Goal: Book appointment/travel/reservation

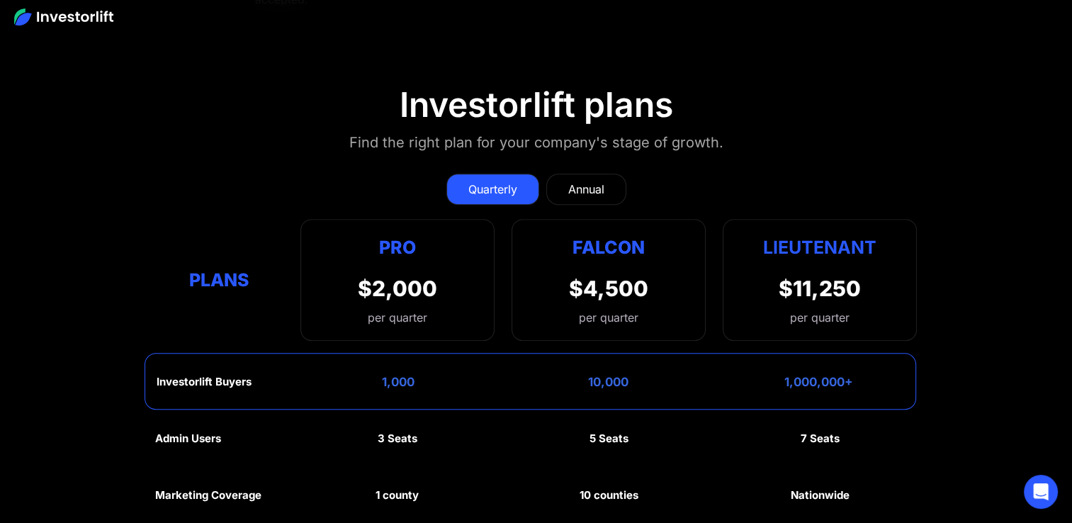
scroll to position [6269, 0]
click at [593, 181] on div "Annual" at bounding box center [586, 189] width 36 height 17
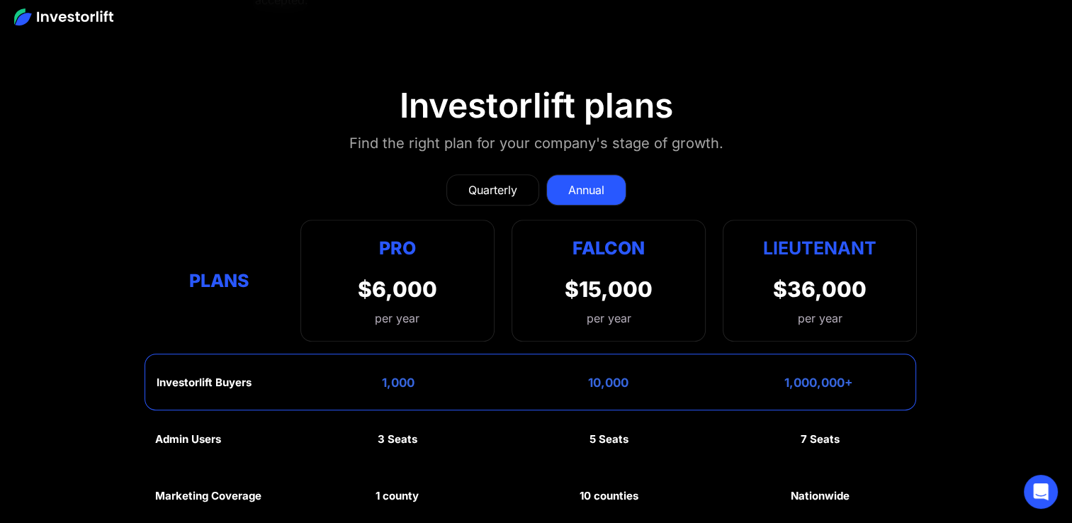
click at [471, 174] on link "Quarterly" at bounding box center [493, 189] width 93 height 31
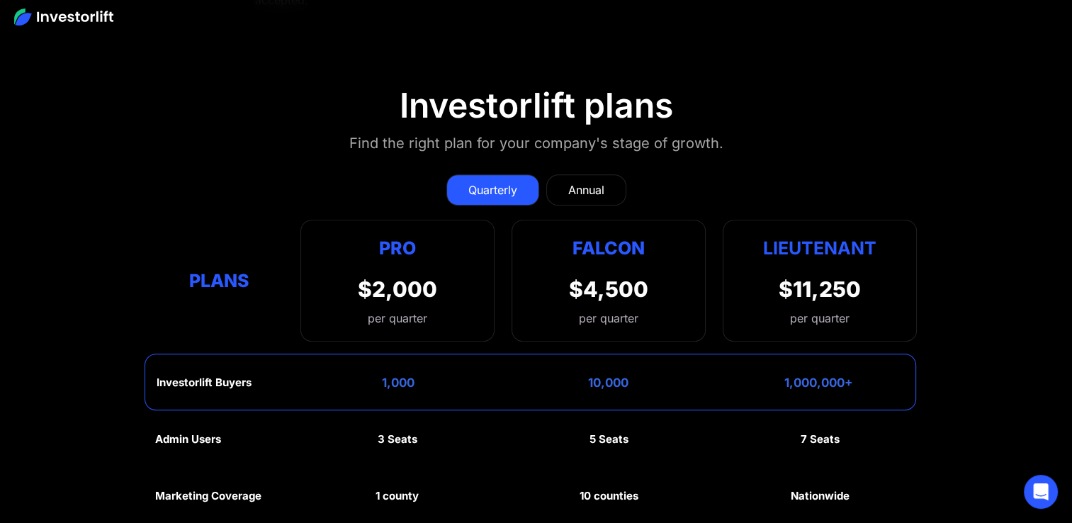
click at [587, 181] on div "Annual" at bounding box center [586, 189] width 36 height 17
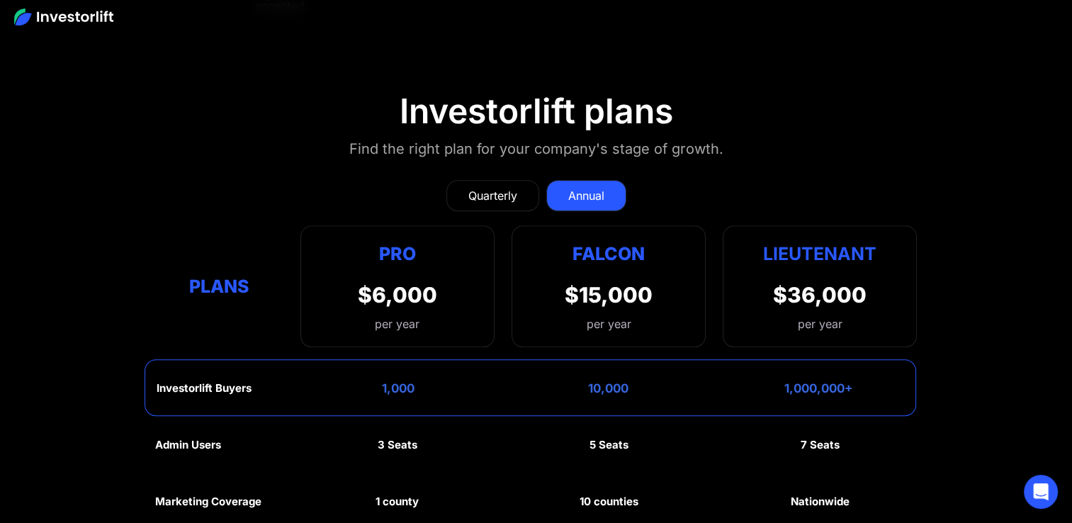
scroll to position [6260, 0]
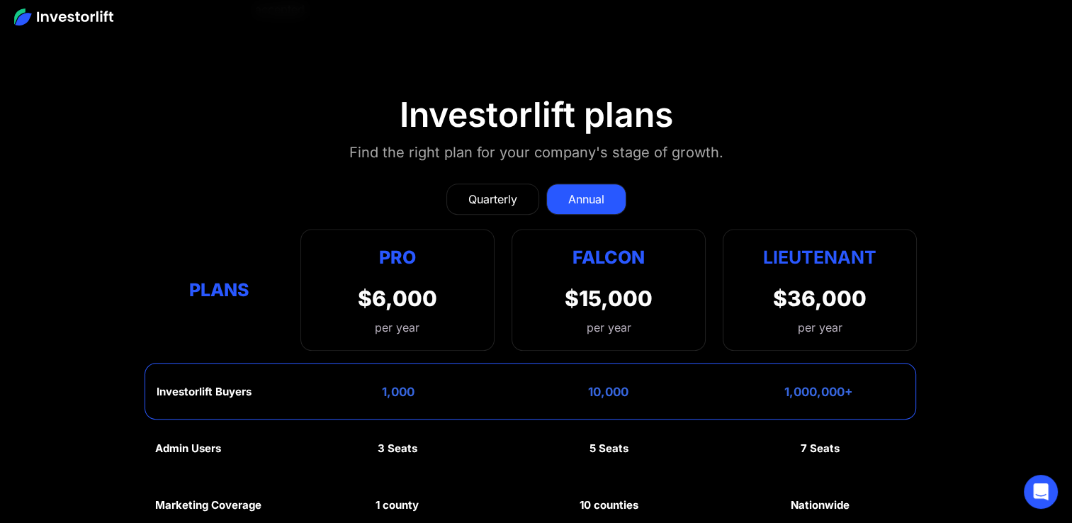
click at [472, 191] on div "Quarterly" at bounding box center [493, 199] width 49 height 17
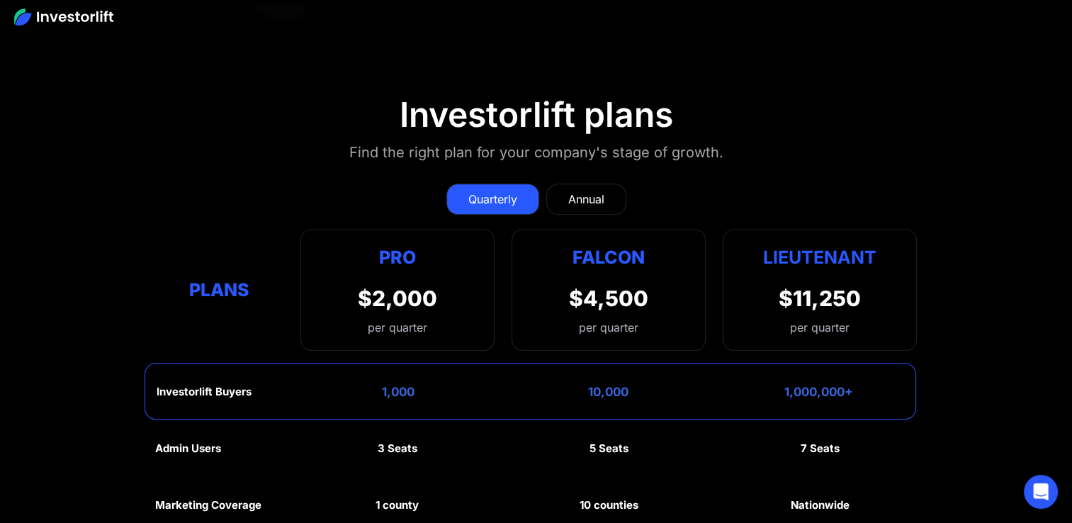
click at [200, 286] on div "Plans Pro $2,000 per quarter Pro Falcon Ltnt. Users 3 10 Unltd Buyer Limit 100k…" at bounding box center [536, 290] width 762 height 122
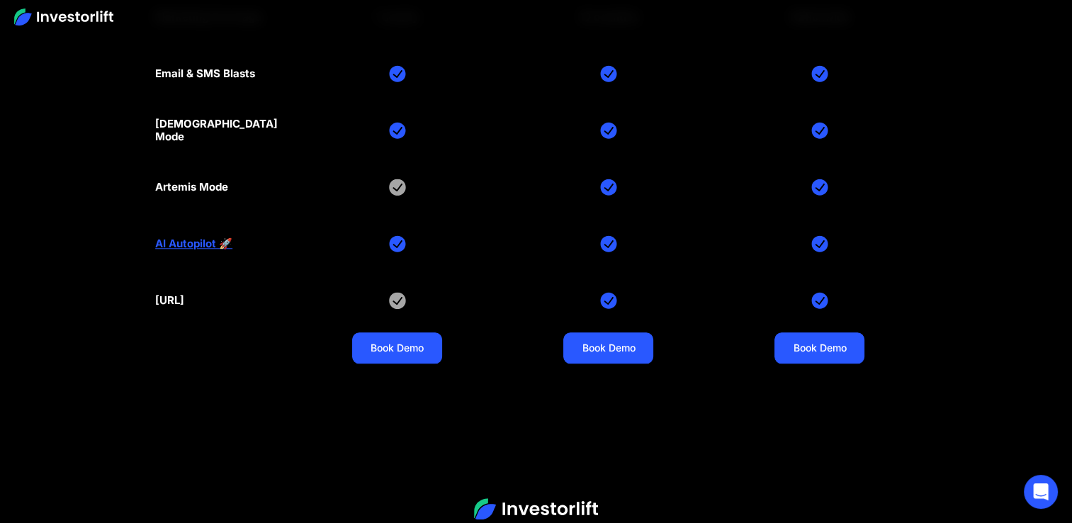
scroll to position [6746, 0]
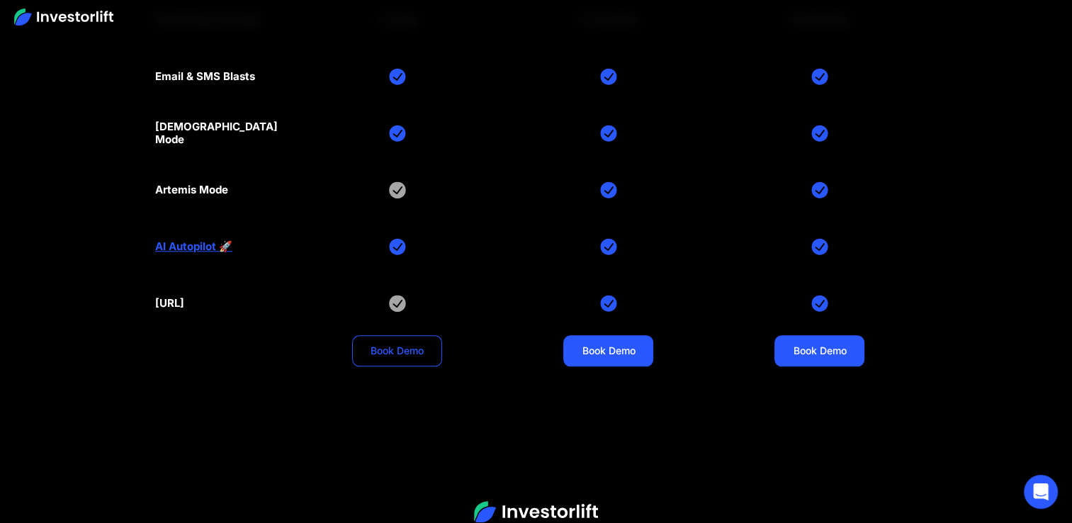
click at [387, 335] on link "Book Demo" at bounding box center [397, 350] width 90 height 31
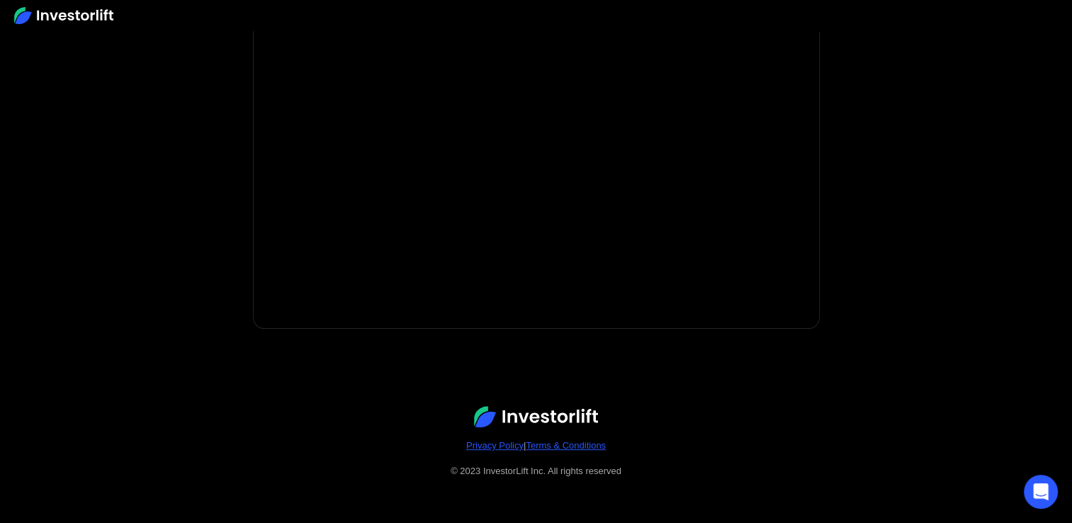
click at [81, 446] on div "Privacy Policy | Terms & Conditions" at bounding box center [536, 446] width 1016 height 14
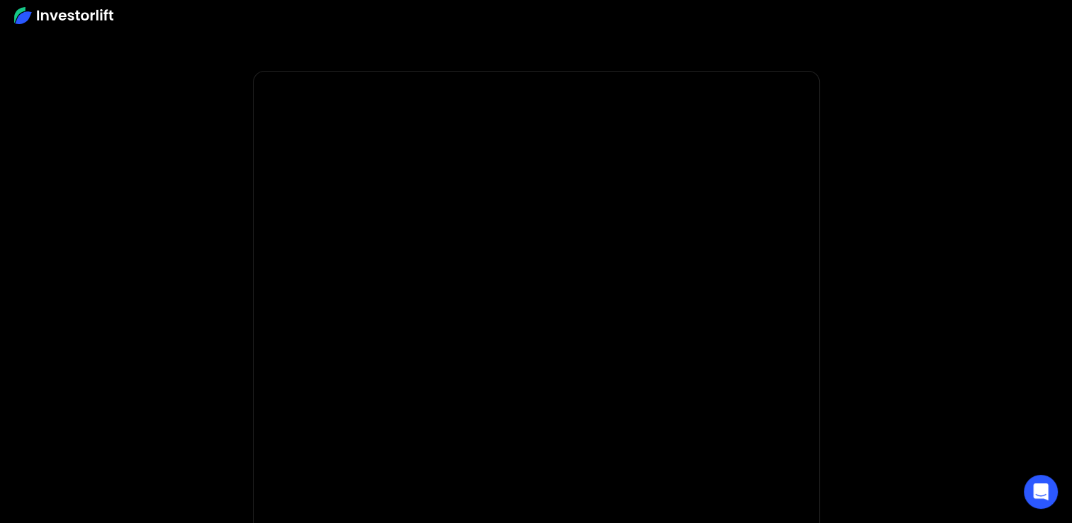
click at [50, 23] on img at bounding box center [63, 15] width 99 height 17
